Goal: Task Accomplishment & Management: Use online tool/utility

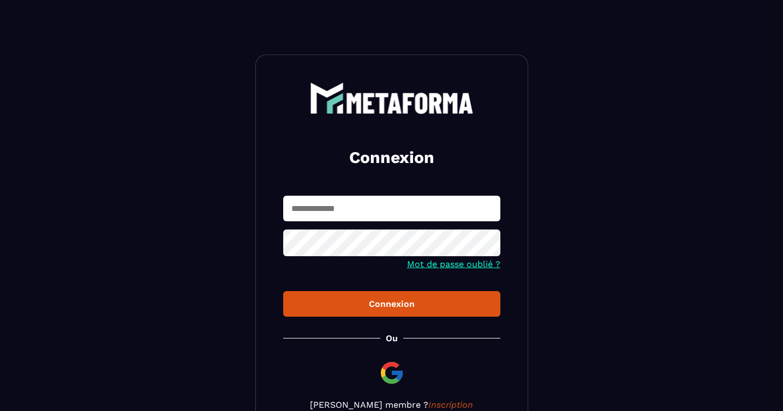
scroll to position [82, 0]
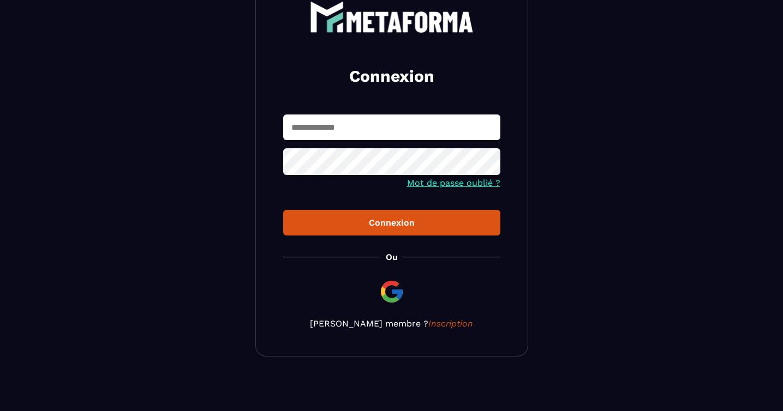
click at [390, 288] on img at bounding box center [392, 292] width 26 height 26
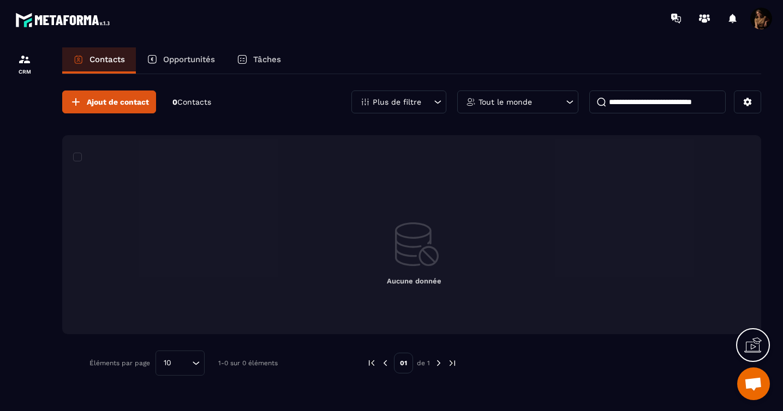
click at [272, 64] on div "Tâches" at bounding box center [259, 60] width 66 height 26
